Goal: Information Seeking & Learning: Learn about a topic

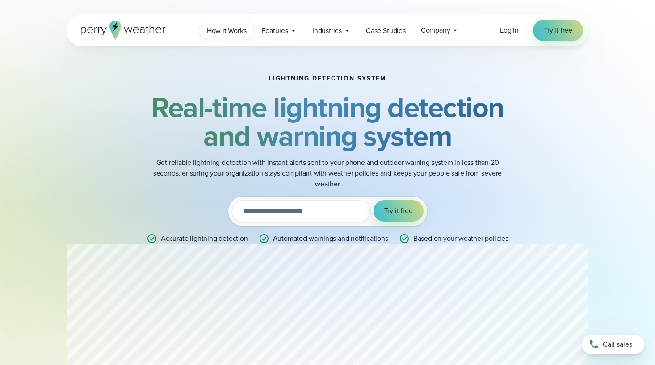
click at [228, 33] on span "How it Works" at bounding box center [227, 30] width 40 height 11
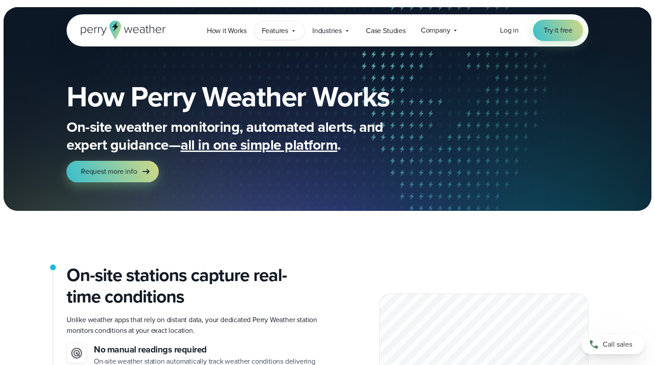
click at [270, 30] on span "Features" at bounding box center [275, 30] width 26 height 11
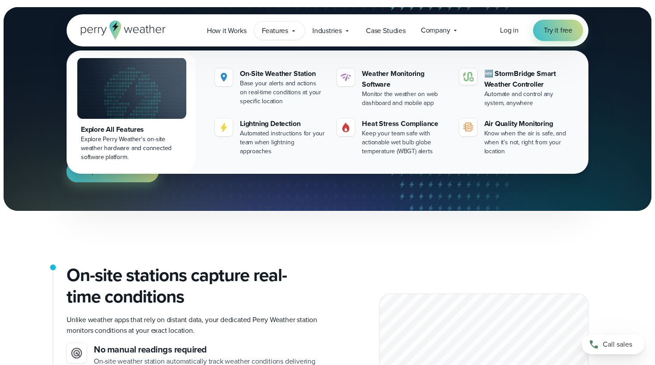
click at [270, 30] on span "Features" at bounding box center [275, 30] width 26 height 11
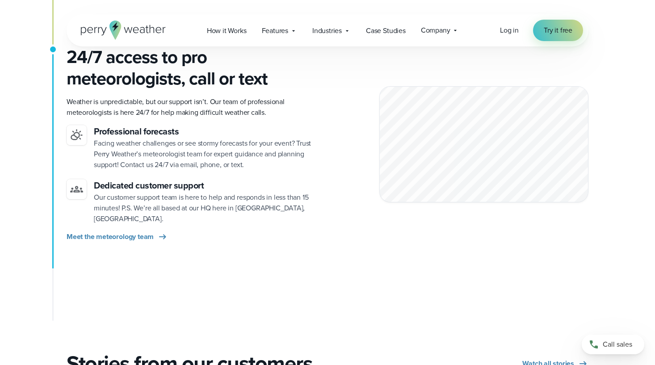
scroll to position [1241, 0]
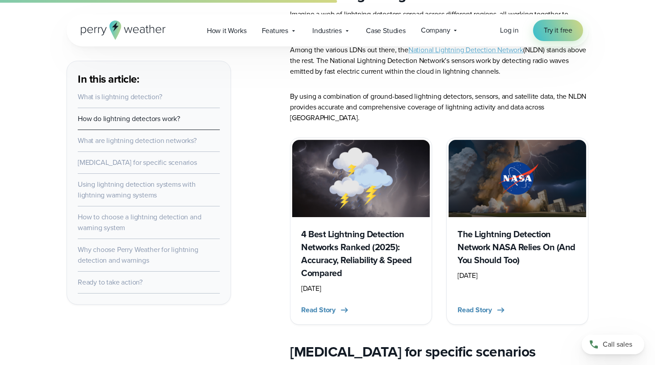
scroll to position [1026, 0]
